Goal: Task Accomplishment & Management: Use online tool/utility

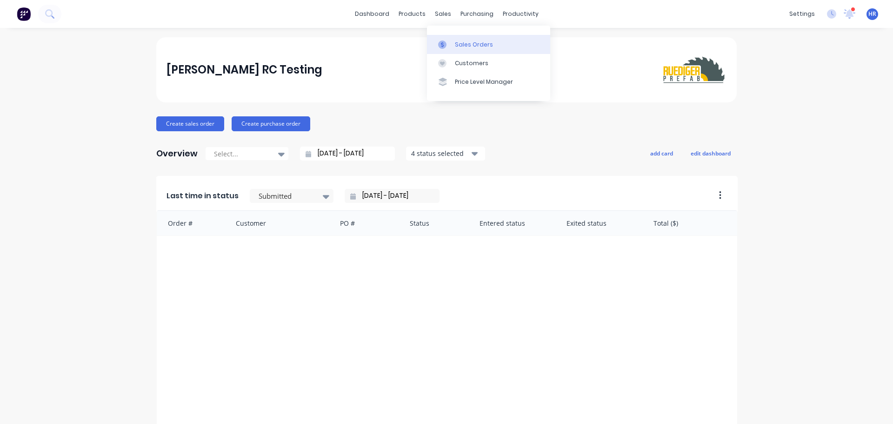
click at [480, 43] on div "Sales Orders" at bounding box center [474, 44] width 38 height 8
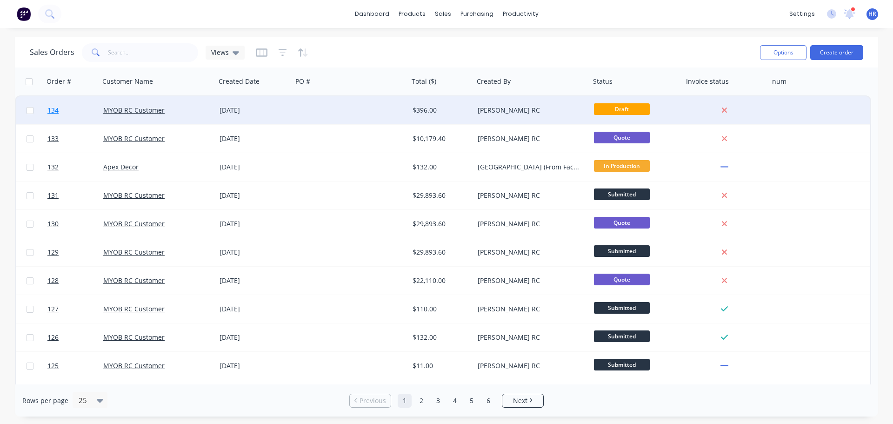
click at [88, 109] on link "134" at bounding box center [75, 110] width 56 height 28
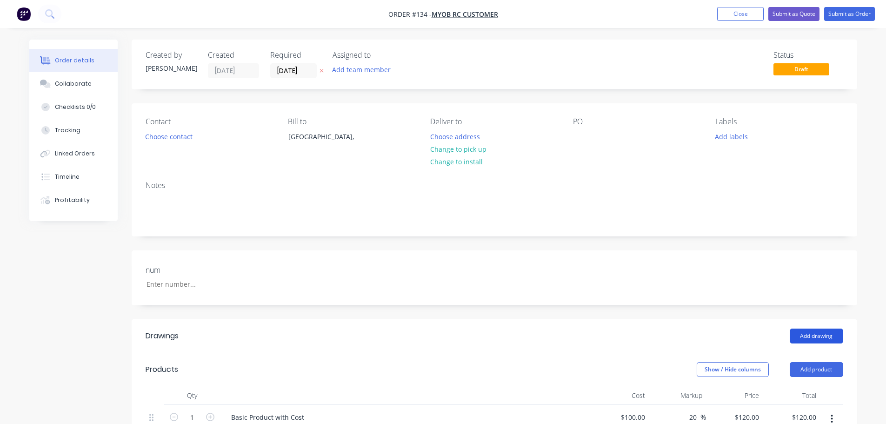
click at [824, 341] on button "Add drawing" at bounding box center [816, 335] width 53 height 15
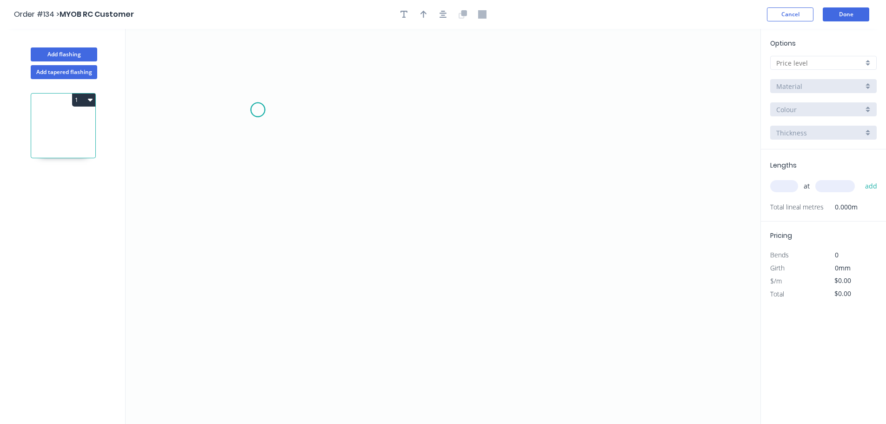
click at [258, 110] on icon "0" at bounding box center [443, 226] width 635 height 395
click at [429, 123] on icon "0" at bounding box center [443, 226] width 635 height 395
drag, startPoint x: 347, startPoint y: 125, endPoint x: 363, endPoint y: 144, distance: 25.1
click at [346, 124] on rect at bounding box center [343, 120] width 19 height 13
drag, startPoint x: 397, startPoint y: 168, endPoint x: 193, endPoint y: 130, distance: 208.1
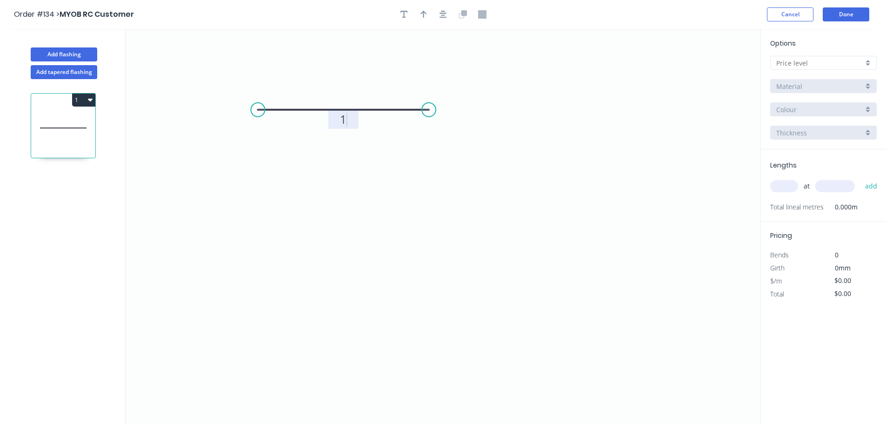
click at [397, 168] on icon "0 1" at bounding box center [443, 226] width 635 height 395
click at [78, 72] on button "Add tapered flashing" at bounding box center [64, 72] width 67 height 14
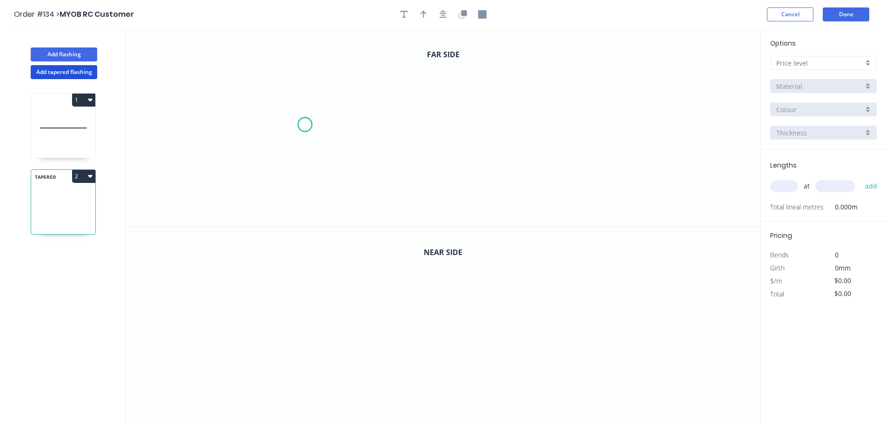
click at [305, 125] on icon "0" at bounding box center [443, 127] width 635 height 197
click at [444, 126] on icon "0" at bounding box center [443, 127] width 635 height 197
drag, startPoint x: 319, startPoint y: 294, endPoint x: 343, endPoint y: 297, distance: 24.9
click at [334, 296] on icon "0" at bounding box center [443, 326] width 635 height 198
click at [342, 297] on icon at bounding box center [337, 296] width 7 height 1
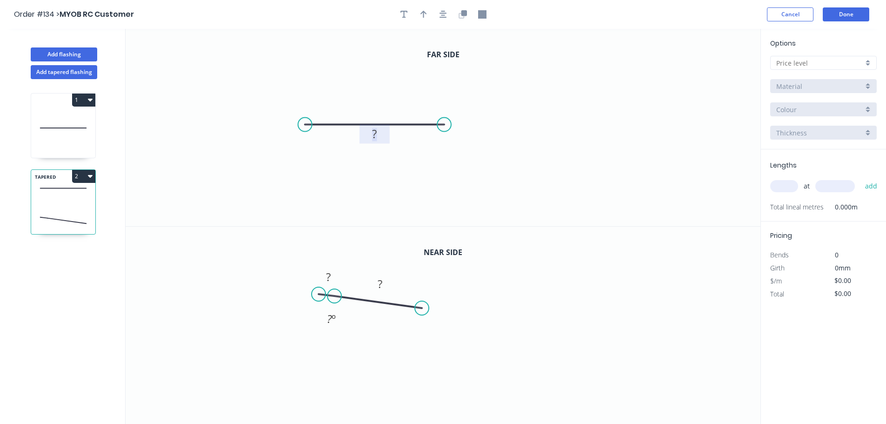
click at [370, 131] on rect at bounding box center [374, 134] width 19 height 13
click at [336, 278] on rect at bounding box center [328, 277] width 19 height 13
click at [571, 267] on icon "0 1 1 1 º" at bounding box center [443, 326] width 635 height 198
click at [801, 63] on input "text" at bounding box center [819, 63] width 87 height 10
click at [791, 83] on div "A" at bounding box center [824, 81] width 106 height 16
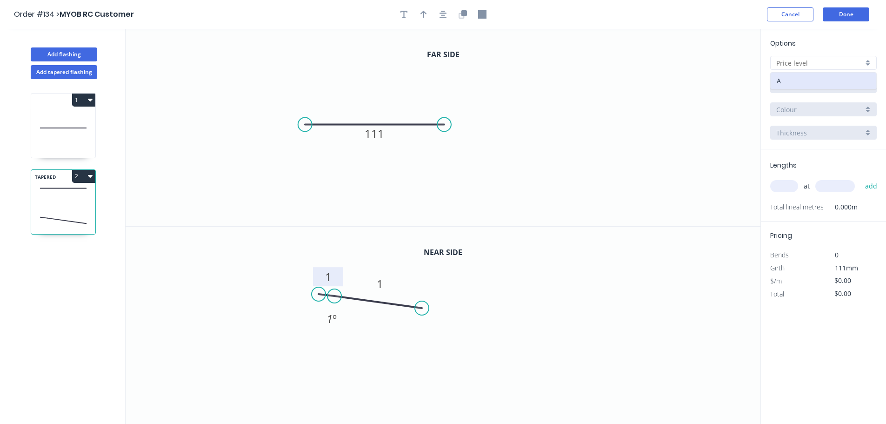
type input "A"
type input "$1,000.00"
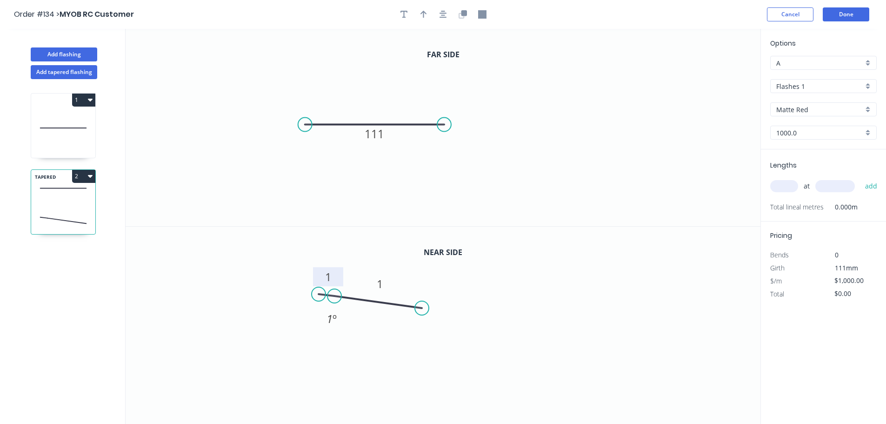
click at [788, 187] on input "text" at bounding box center [784, 186] width 28 height 12
type input "1"
click at [847, 189] on input "text" at bounding box center [835, 186] width 40 height 12
type input "10000"
click at [861, 178] on button "add" at bounding box center [872, 186] width 22 height 16
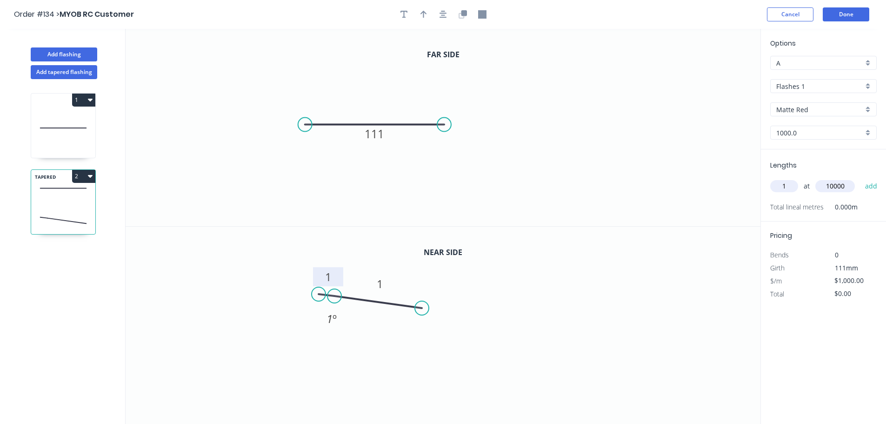
type input "$10,000.00"
click at [844, 292] on input "$1,000.00" at bounding box center [851, 293] width 32 height 13
click at [705, 310] on icon "0 1 1 1 º" at bounding box center [443, 326] width 635 height 198
type input "$1,000.00"
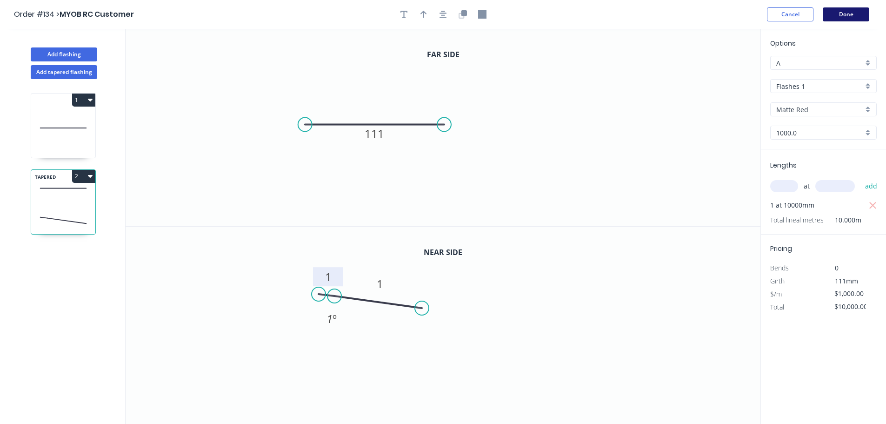
click at [855, 13] on button "Done" at bounding box center [846, 14] width 47 height 14
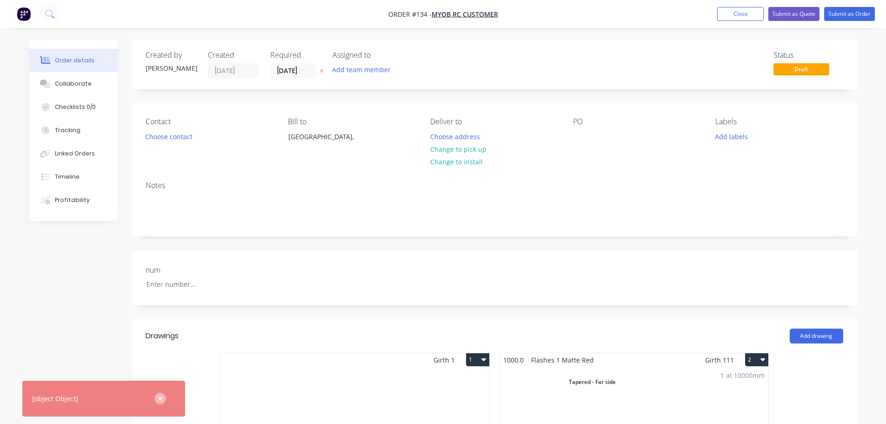
click at [160, 398] on icon "button" at bounding box center [160, 398] width 5 height 5
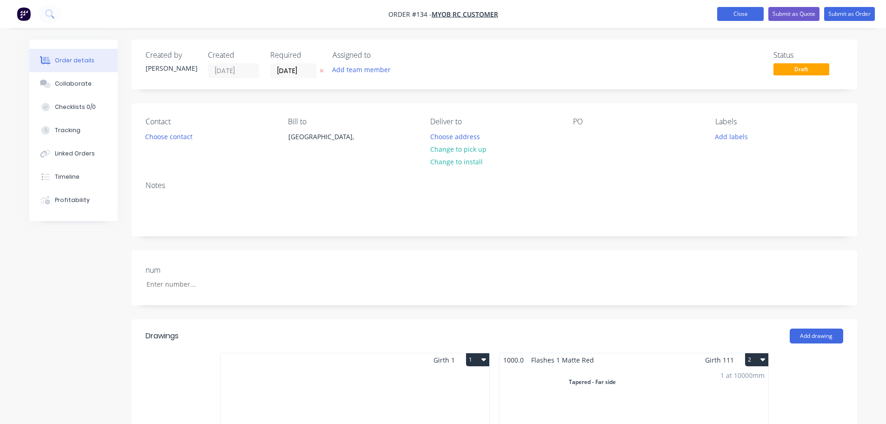
drag, startPoint x: 736, startPoint y: 14, endPoint x: 730, endPoint y: 17, distance: 6.9
click at [736, 14] on button "Close" at bounding box center [740, 14] width 47 height 14
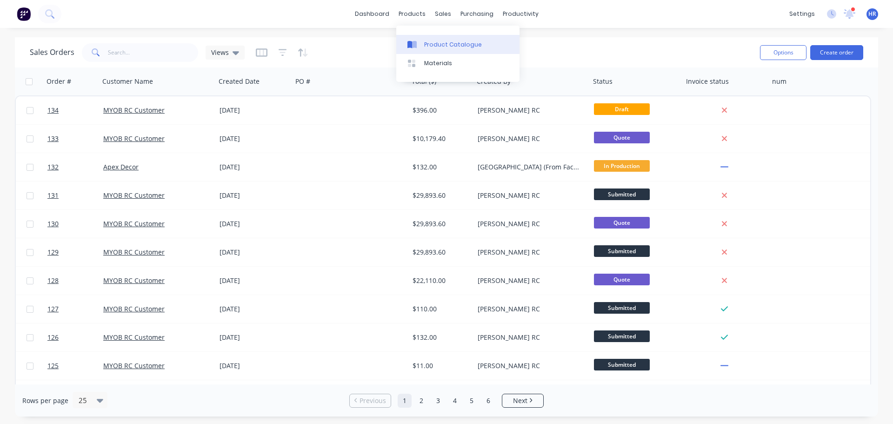
click at [441, 45] on div "Product Catalogue" at bounding box center [453, 44] width 58 height 8
